Goal: Transaction & Acquisition: Obtain resource

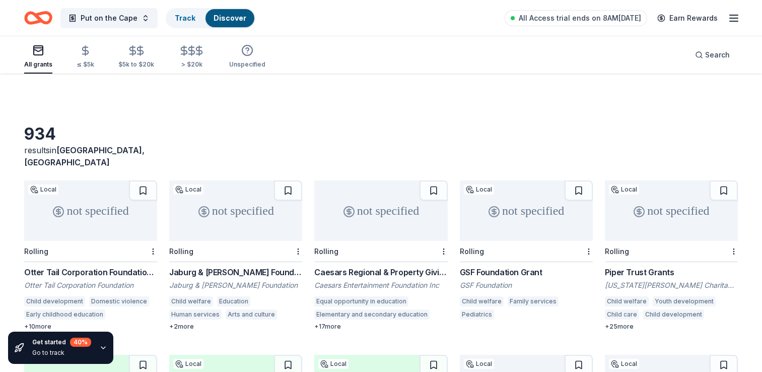
scroll to position [110, 0]
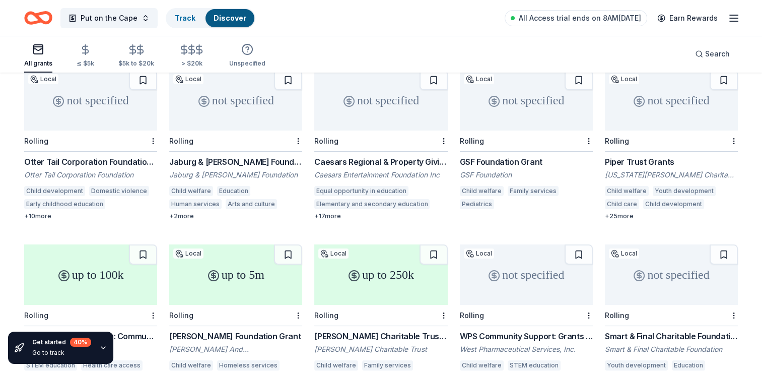
click at [498, 156] on div "GSF Foundation Grant" at bounding box center [526, 162] width 133 height 12
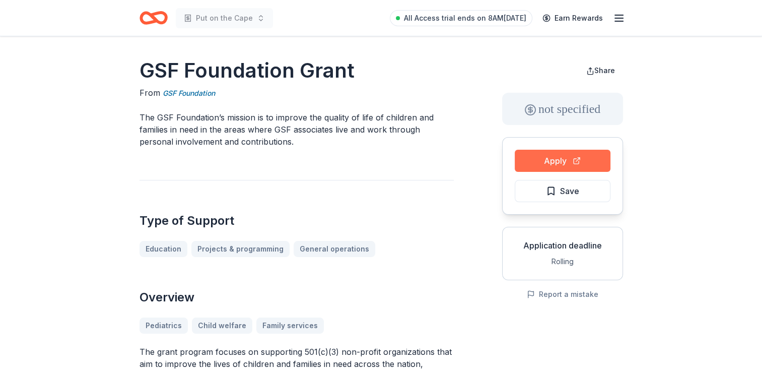
click at [570, 160] on button "Apply" at bounding box center [563, 161] width 96 height 22
